Goal: Check status: Check status

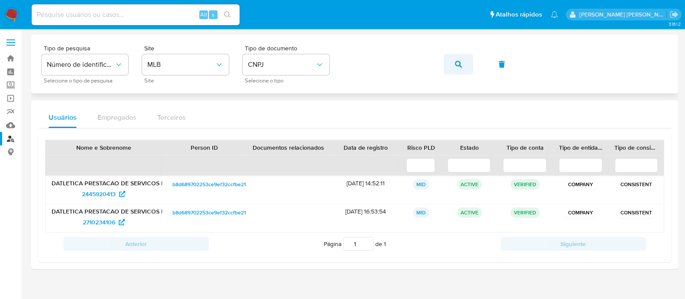
click at [462, 65] on icon "button" at bounding box center [458, 64] width 7 height 7
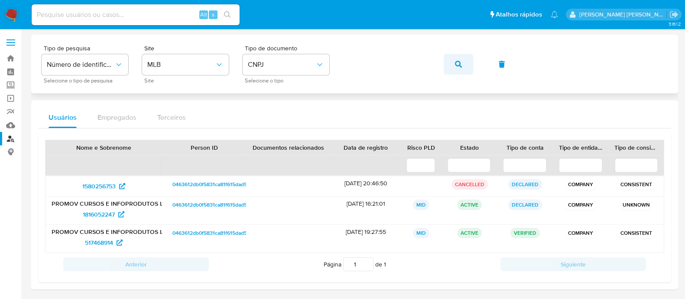
click at [472, 66] on button "button" at bounding box center [458, 64] width 29 height 21
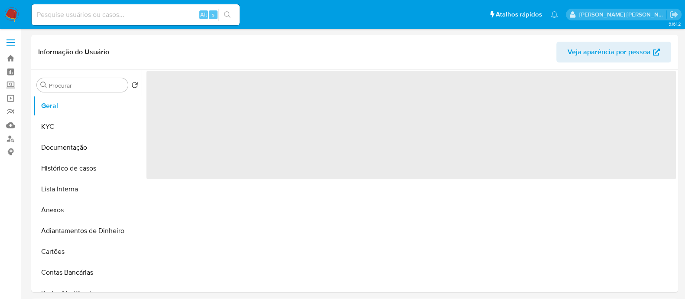
select select "10"
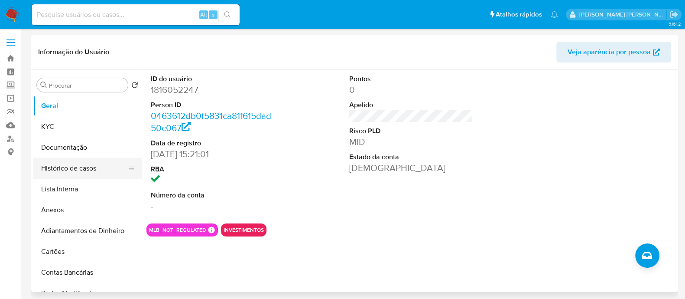
click at [86, 163] on button "Histórico de casos" at bounding box center [83, 168] width 101 height 21
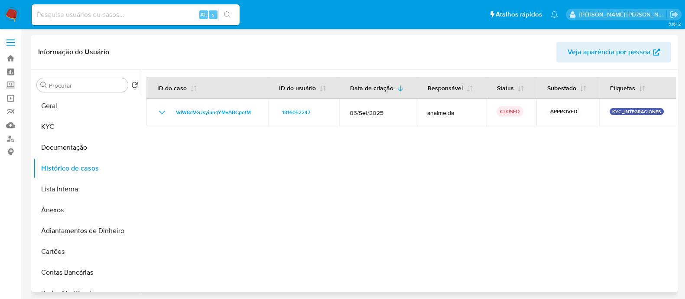
click at [510, 212] on div at bounding box center [409, 181] width 534 height 222
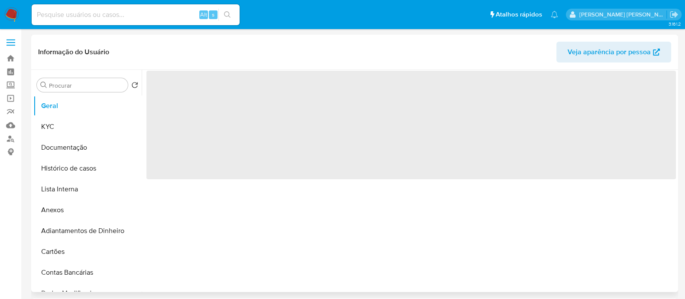
select select "10"
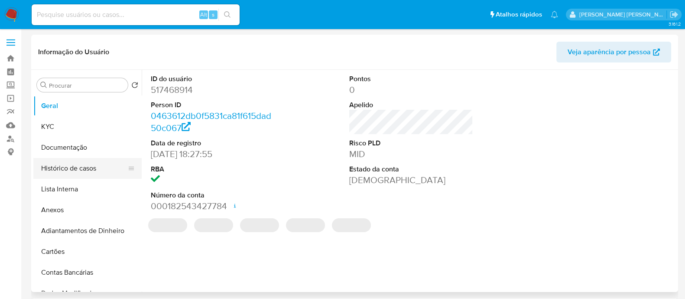
click at [75, 173] on button "Histórico de casos" at bounding box center [83, 168] width 101 height 21
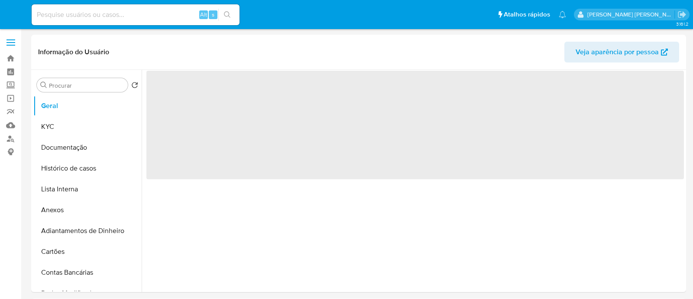
select select "10"
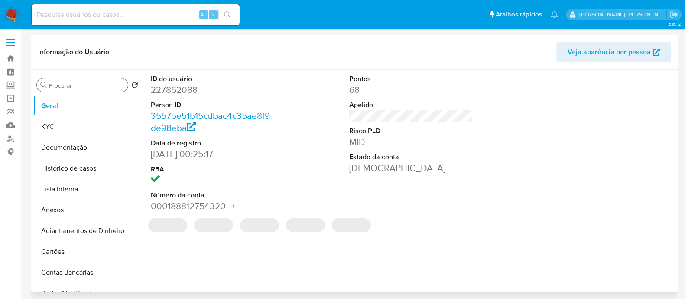
drag, startPoint x: 51, startPoint y: 170, endPoint x: 112, endPoint y: 85, distance: 104.7
click at [51, 170] on button "Histórico de casos" at bounding box center [87, 168] width 108 height 21
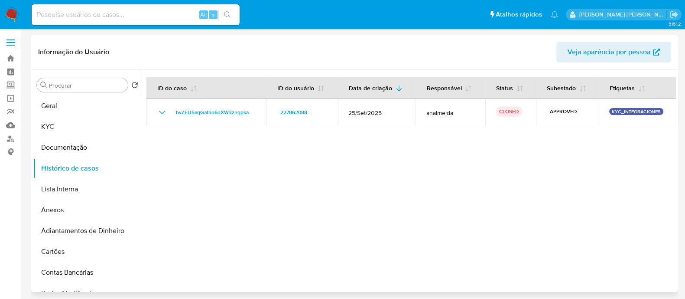
click at [451, 202] on div at bounding box center [409, 181] width 534 height 222
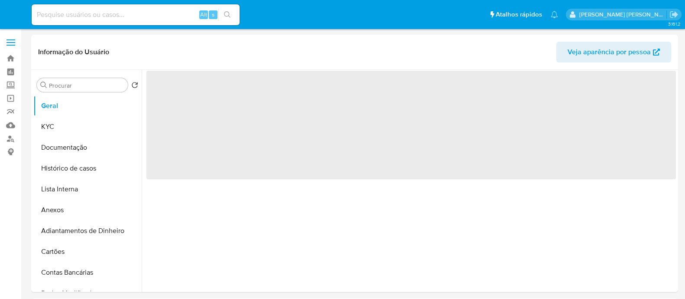
select select "10"
